Goal: Obtain resource: Obtain resource

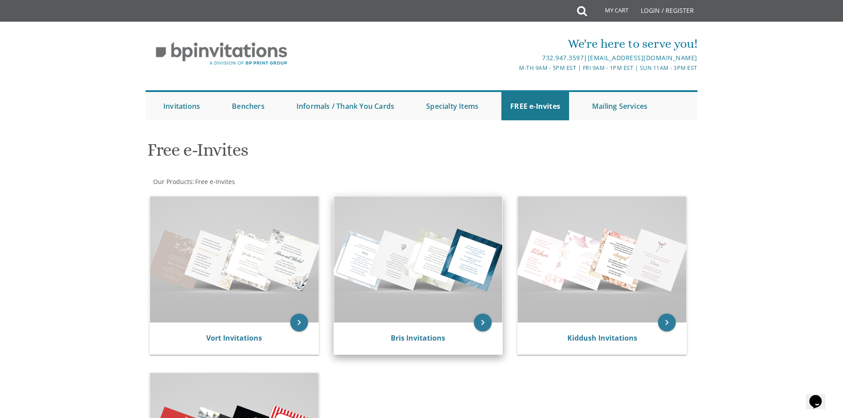
click at [399, 274] on img at bounding box center [418, 260] width 169 height 126
click at [434, 254] on img at bounding box center [418, 260] width 169 height 126
click at [415, 333] on div "Bris Invitations" at bounding box center [418, 339] width 169 height 32
click at [486, 324] on icon "keyboard_arrow_right" at bounding box center [483, 323] width 18 height 18
click at [484, 322] on icon "keyboard_arrow_right" at bounding box center [483, 323] width 18 height 18
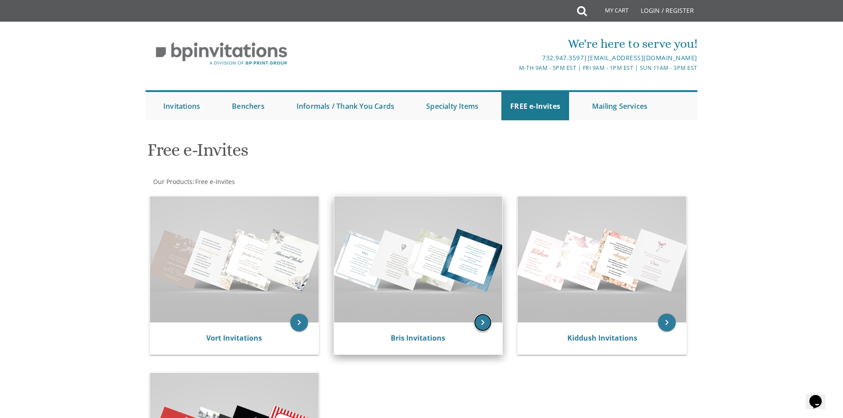
click at [483, 322] on icon "keyboard_arrow_right" at bounding box center [483, 323] width 18 height 18
click at [462, 273] on img at bounding box center [418, 260] width 169 height 126
click at [488, 324] on icon "keyboard_arrow_right" at bounding box center [483, 323] width 18 height 18
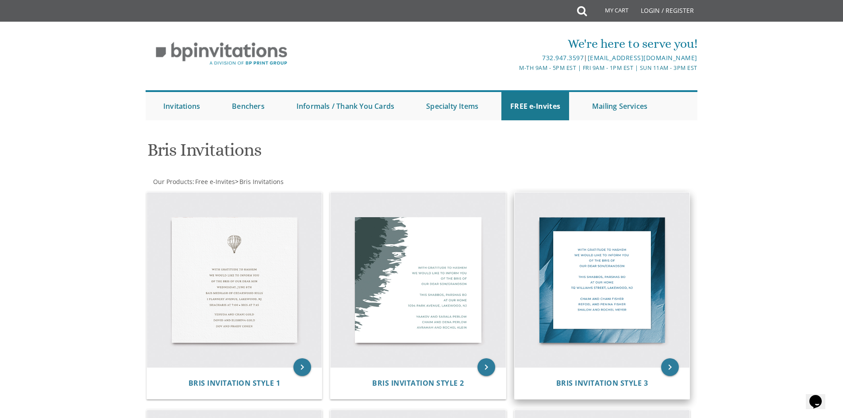
scroll to position [89, 0]
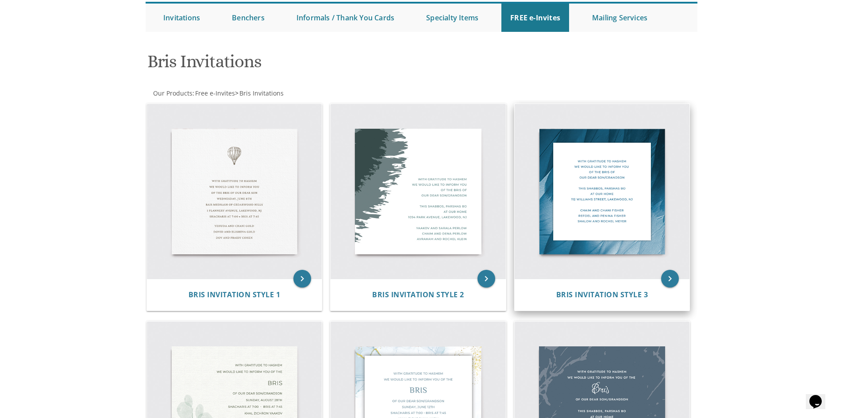
click at [611, 193] on img at bounding box center [602, 191] width 175 height 175
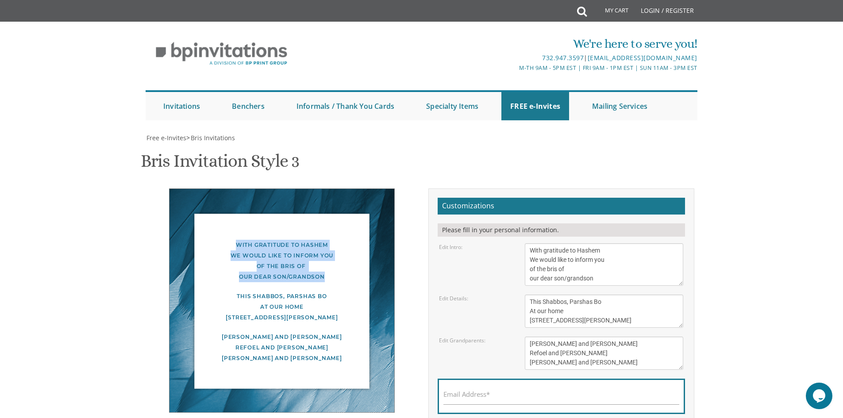
drag, startPoint x: 253, startPoint y: 246, endPoint x: 308, endPoint y: 277, distance: 62.6
click at [324, 279] on div "With gratitude to Hashem We would like to inform you of the bris of our dear so…" at bounding box center [281, 261] width 189 height 42
copy div "With gratitude to Hashem We would like to inform you of the bris of our dear so…"
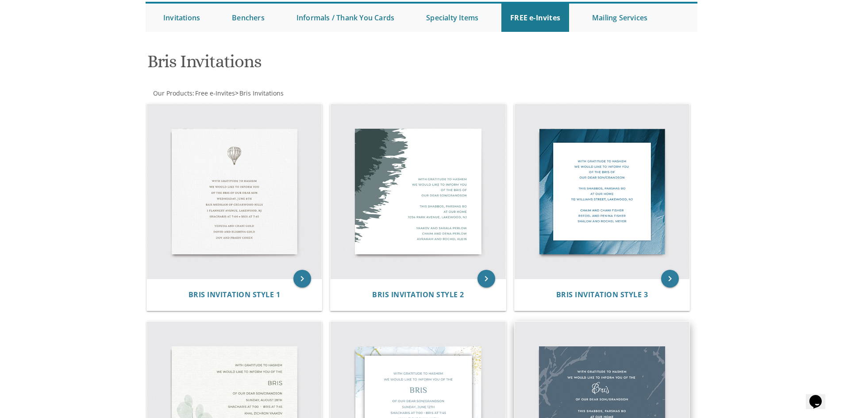
scroll to position [177, 0]
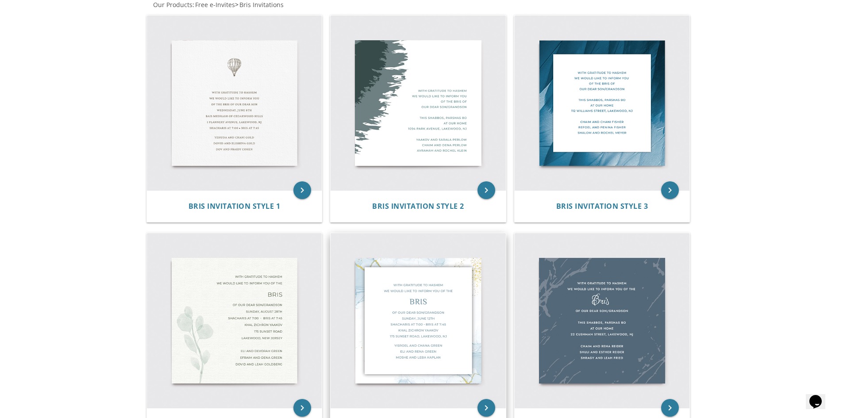
click at [429, 326] on img at bounding box center [418, 320] width 175 height 175
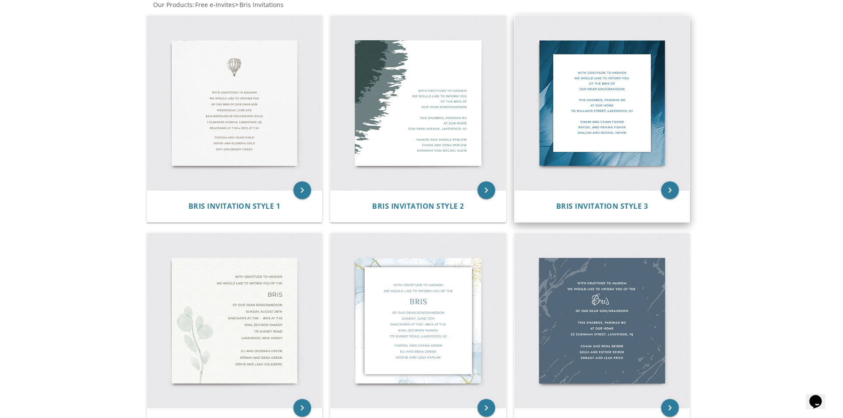
click at [586, 99] on img at bounding box center [602, 102] width 175 height 175
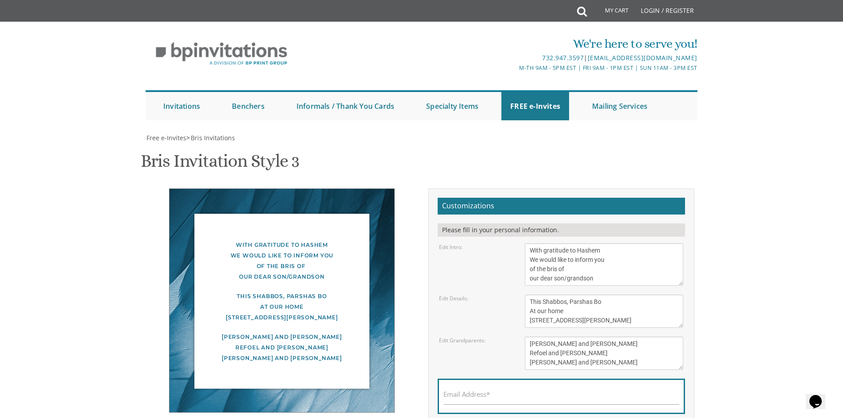
drag, startPoint x: 233, startPoint y: 208, endPoint x: 341, endPoint y: 229, distance: 110.1
click at [341, 291] on div "This Shabbos, Parshas Bo At our home 100 Williams Street, Lakewood, NJ" at bounding box center [281, 307] width 189 height 32
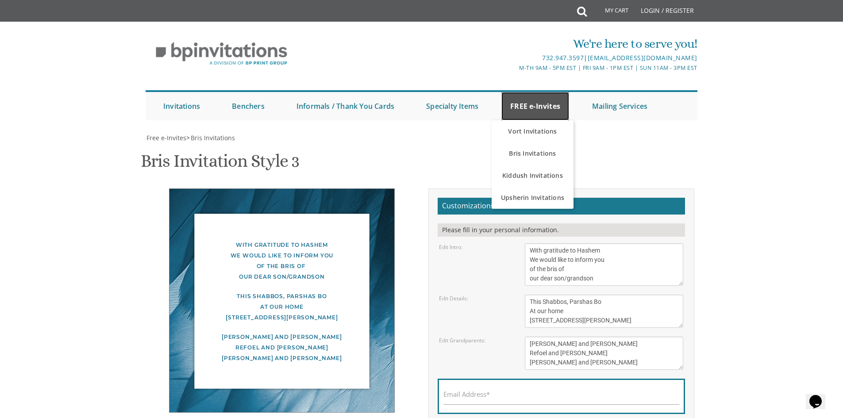
click at [527, 92] on link "FREE e-Invites" at bounding box center [536, 106] width 68 height 28
click at [501, 120] on link "Vort Invitations" at bounding box center [533, 131] width 82 height 22
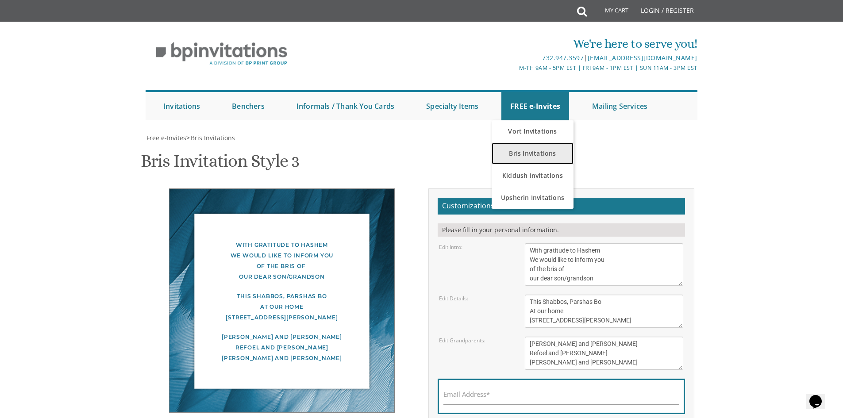
click at [523, 143] on link "Bris Invitations" at bounding box center [533, 154] width 82 height 22
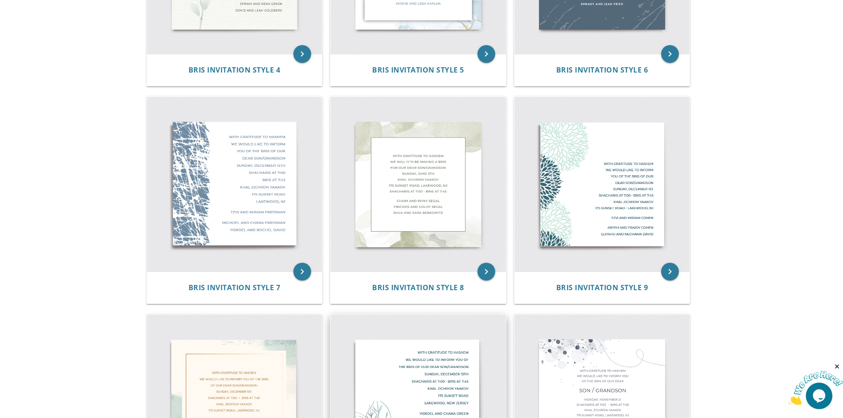
scroll to position [664, 0]
